Goal: Task Accomplishment & Management: Manage account settings

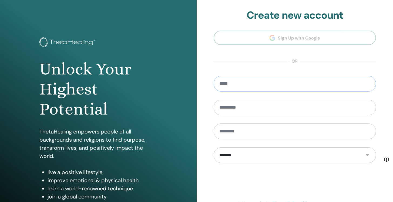
click at [271, 86] on input "email" at bounding box center [295, 84] width 163 height 16
click at [206, 77] on div "**********" at bounding box center [295, 130] width 197 height 260
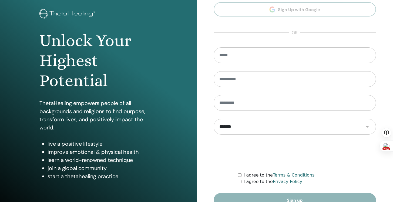
scroll to position [58, 0]
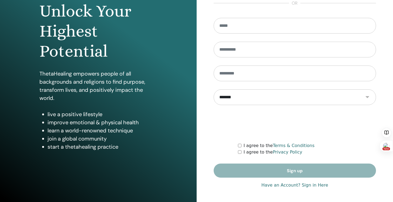
click at [316, 186] on link "Have an Account? Sign in Here" at bounding box center [295, 185] width 67 height 6
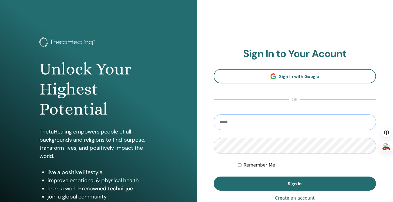
click at [283, 122] on input "email" at bounding box center [295, 122] width 163 height 16
type input "**********"
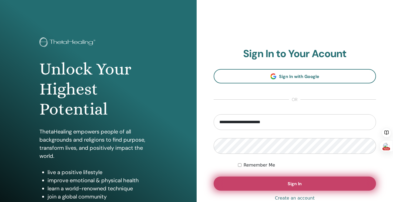
click at [312, 186] on button "Sign In" at bounding box center [295, 183] width 163 height 14
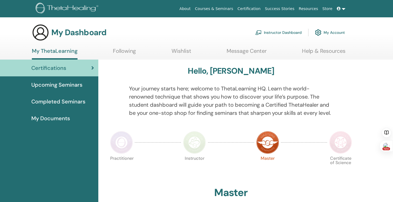
click at [285, 32] on link "Instructor Dashboard" at bounding box center [279, 33] width 47 height 12
click at [280, 31] on link "Instructor Dashboard" at bounding box center [279, 33] width 47 height 12
click at [279, 34] on link "Instructor Dashboard" at bounding box center [279, 33] width 47 height 12
click at [281, 31] on link "Instructor Dashboard" at bounding box center [279, 33] width 47 height 12
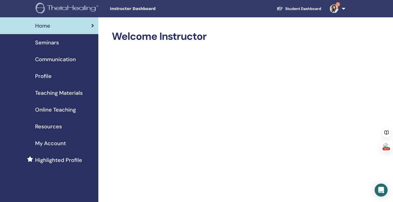
click at [55, 45] on span "Seminars" at bounding box center [47, 42] width 24 height 8
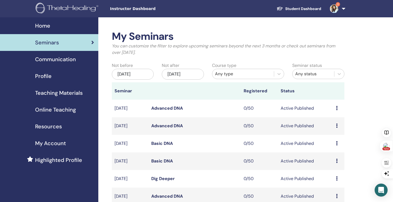
scroll to position [95, 0]
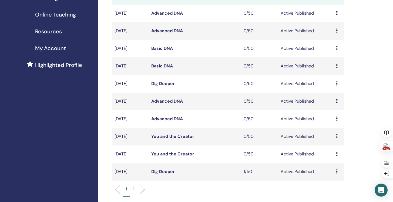
click at [132, 189] on li "2" at bounding box center [134, 191] width 8 height 11
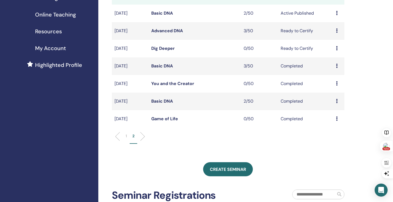
scroll to position [0, 0]
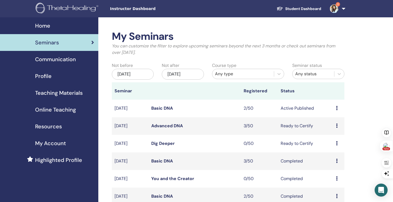
click at [337, 127] on icon at bounding box center [337, 125] width 2 height 4
click at [330, 132] on link "Preview" at bounding box center [332, 131] width 15 height 6
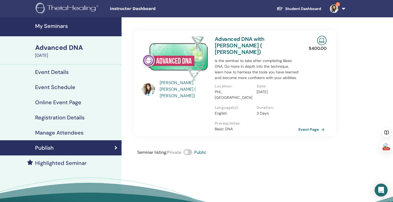
click at [72, 134] on h4 "Manage Attendees" at bounding box center [59, 132] width 48 height 6
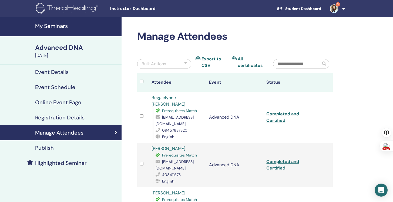
scroll to position [9, 0]
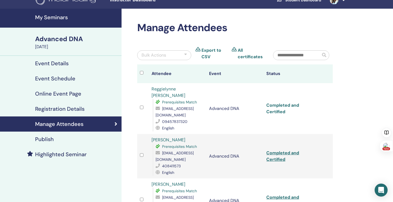
click at [286, 102] on link "Completed and Certified" at bounding box center [283, 108] width 33 height 12
click at [291, 150] on link "Completed and Certified" at bounding box center [283, 156] width 33 height 12
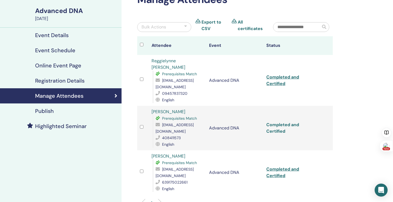
scroll to position [39, 0]
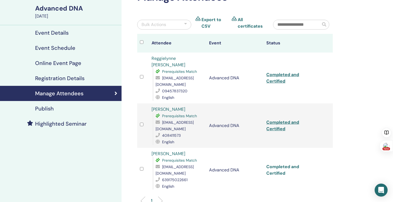
click at [287, 164] on link "Completed and Certified" at bounding box center [283, 170] width 33 height 12
